Goal: Transaction & Acquisition: Download file/media

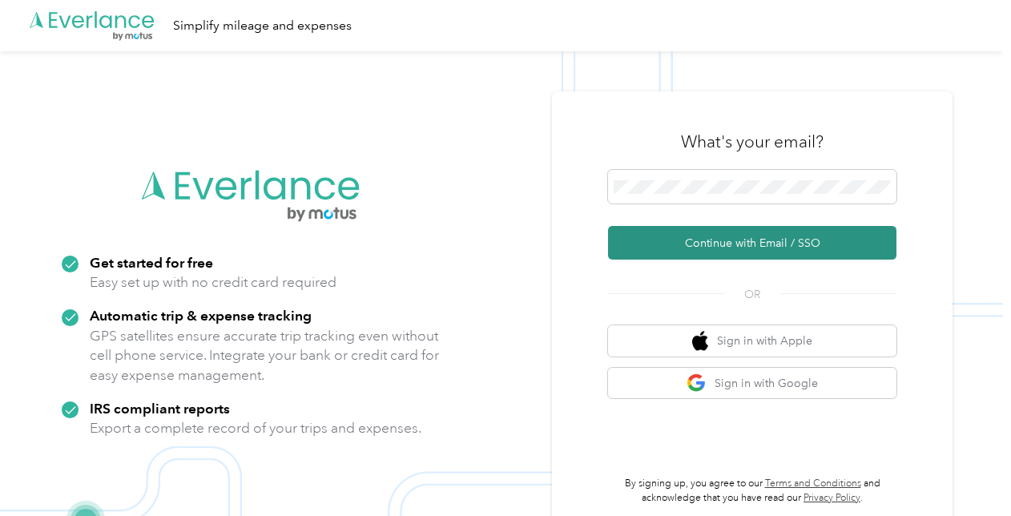
click at [779, 248] on button "Continue with Email / SSO" at bounding box center [752, 243] width 288 height 34
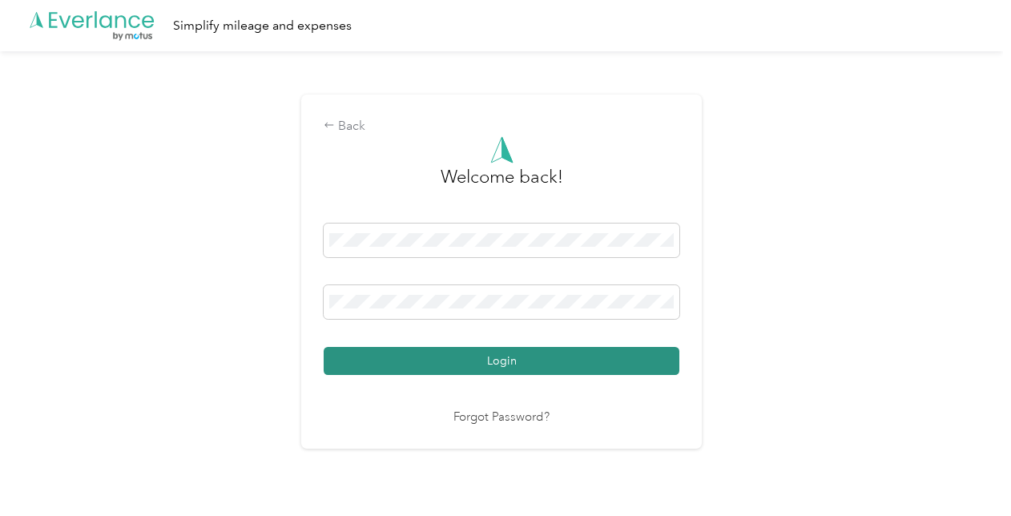
click at [599, 365] on button "Login" at bounding box center [502, 361] width 356 height 28
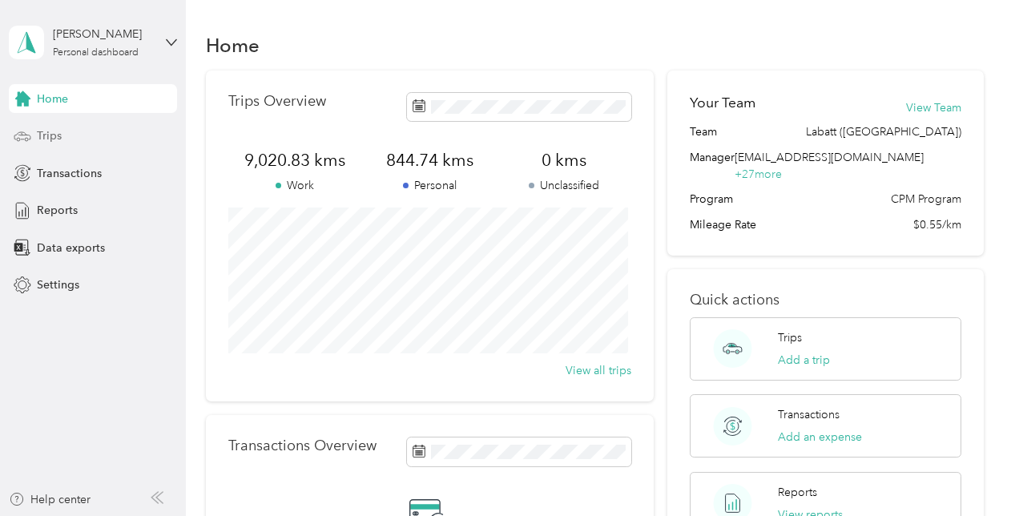
click at [93, 145] on div "Trips" at bounding box center [93, 136] width 168 height 29
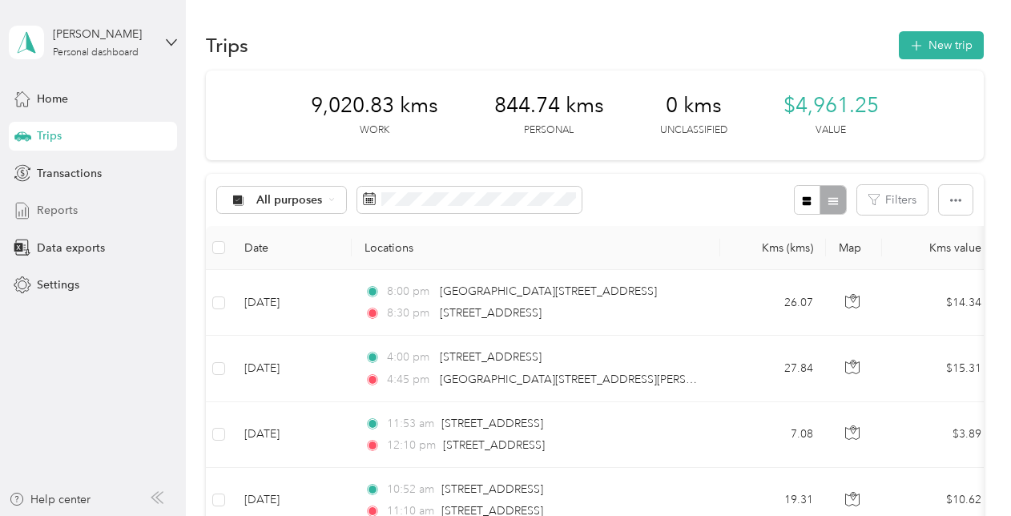
click at [67, 220] on div "Reports" at bounding box center [93, 210] width 168 height 29
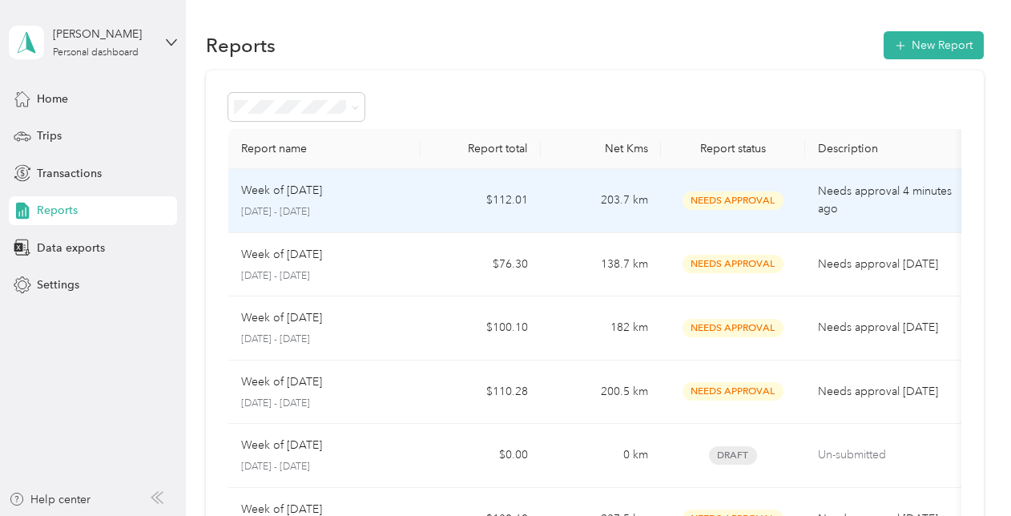
click at [322, 190] on p "Week of [DATE]" at bounding box center [281, 191] width 81 height 18
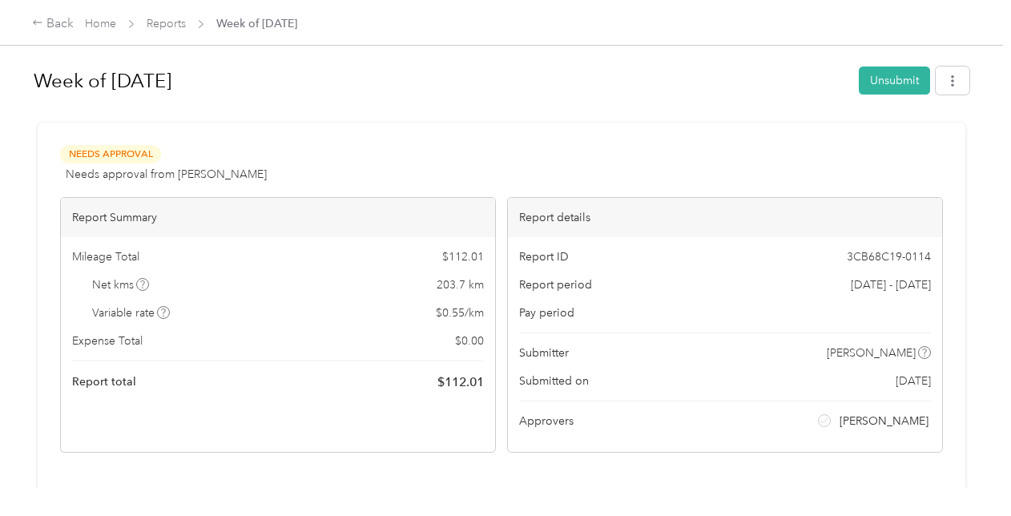
click at [599, 156] on div "Needs Approval Needs approval from [PERSON_NAME] View activity & comments" at bounding box center [501, 164] width 883 height 38
click at [939, 85] on button "button" at bounding box center [953, 81] width 34 height 28
click at [884, 141] on span "Download" at bounding box center [903, 139] width 53 height 17
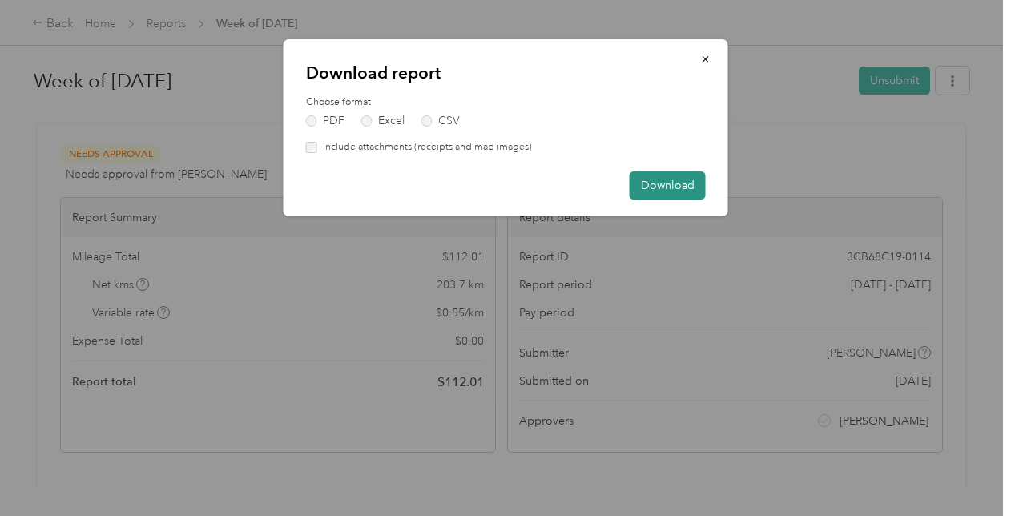
click at [681, 181] on button "Download" at bounding box center [668, 185] width 76 height 28
